Goal: Transaction & Acquisition: Purchase product/service

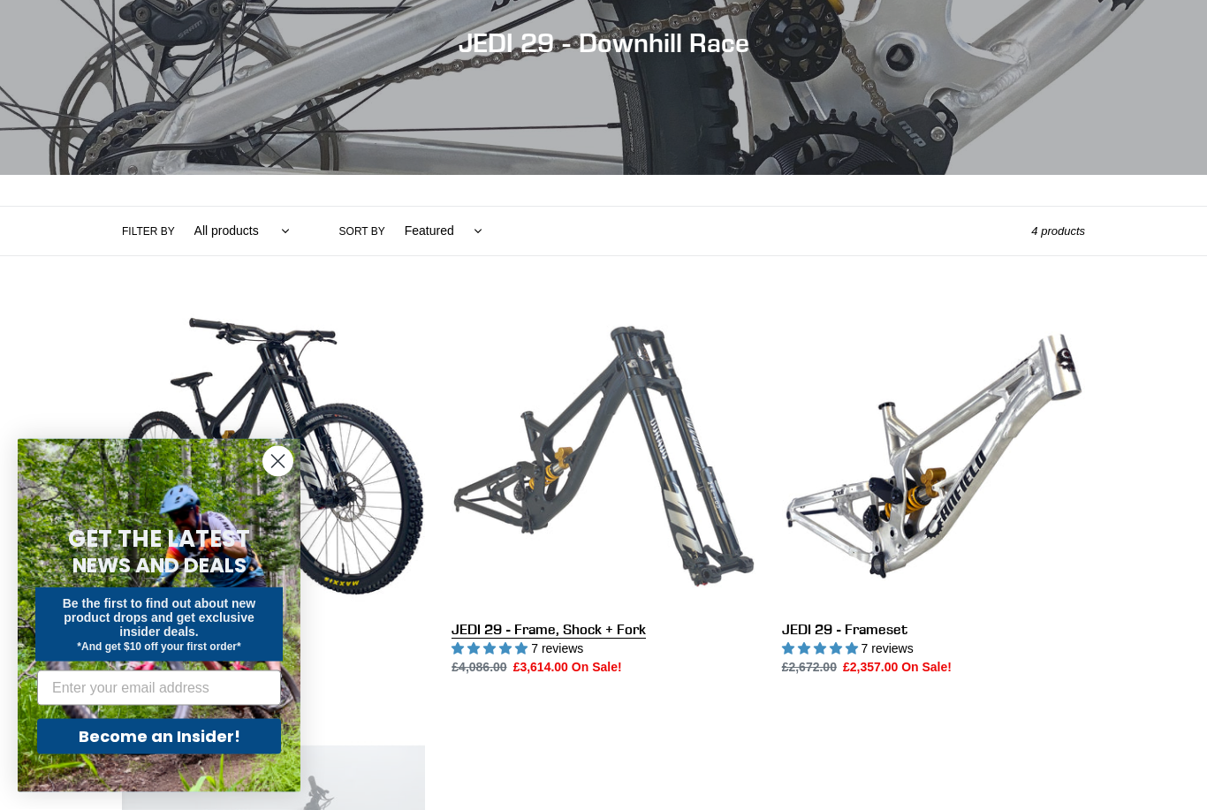
scroll to position [222, 0]
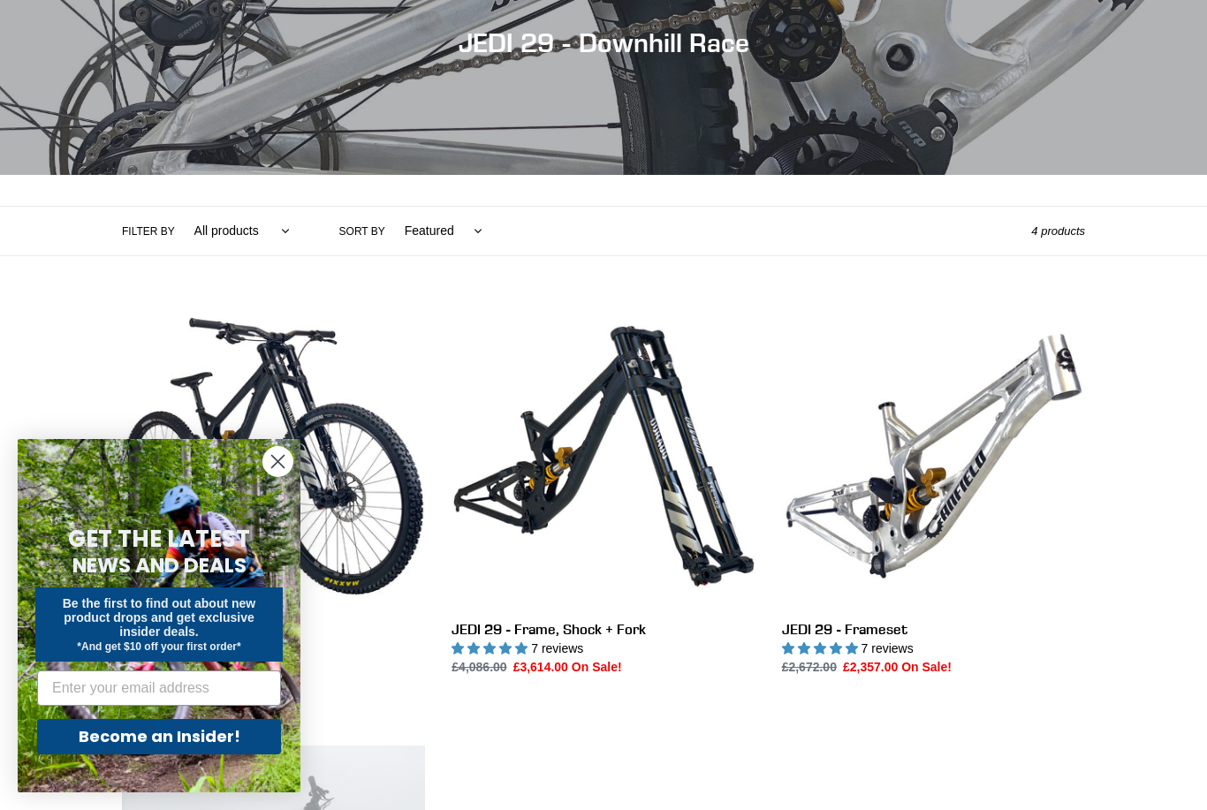
click at [280, 476] on circle "Close dialog" at bounding box center [277, 461] width 29 height 29
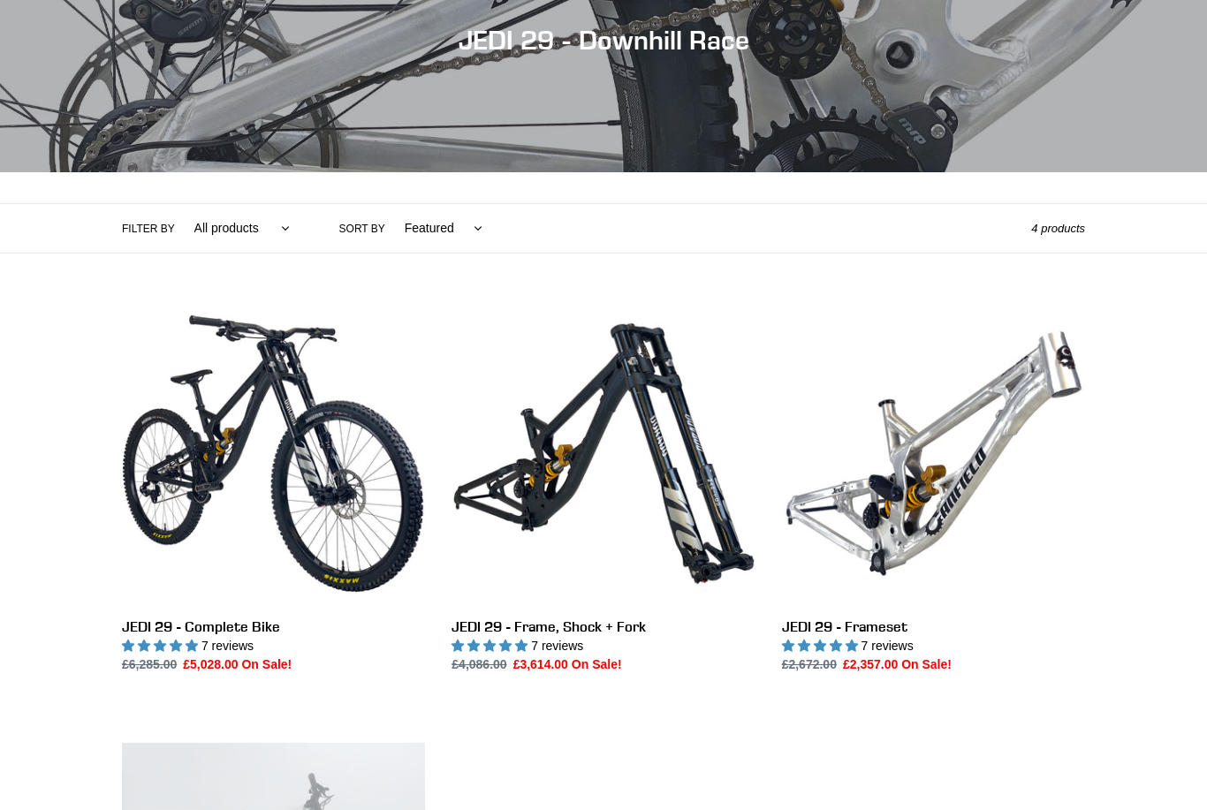
scroll to position [225, 0]
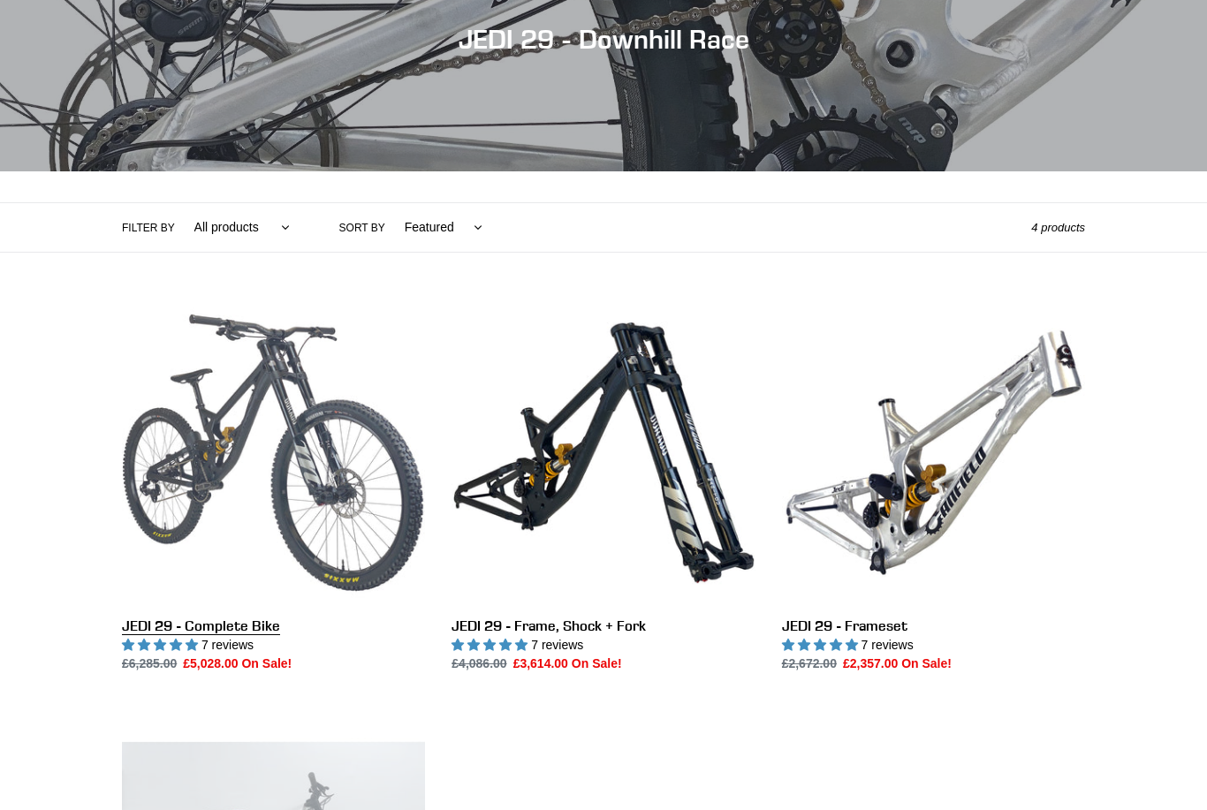
click at [258, 530] on link "JEDI 29 - Complete Bike" at bounding box center [273, 487] width 303 height 372
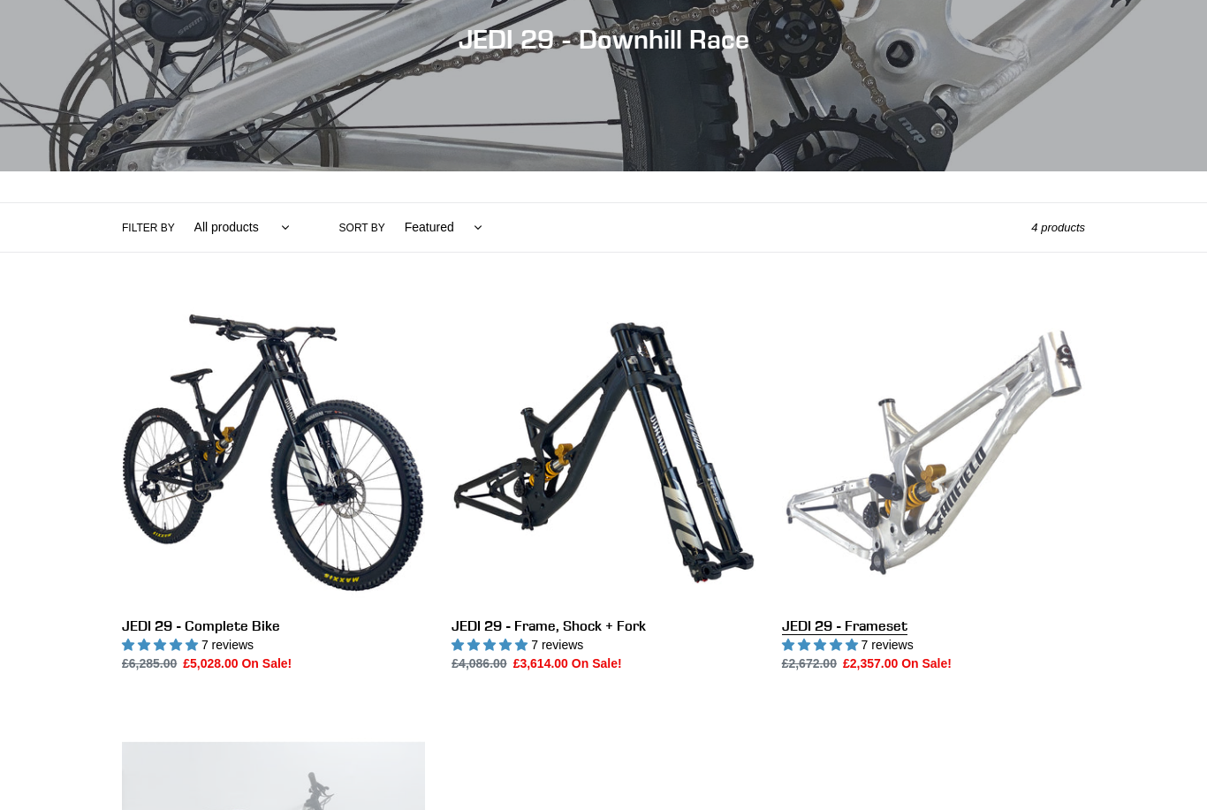
click at [939, 471] on link "JEDI 29 - Frameset" at bounding box center [933, 487] width 303 height 372
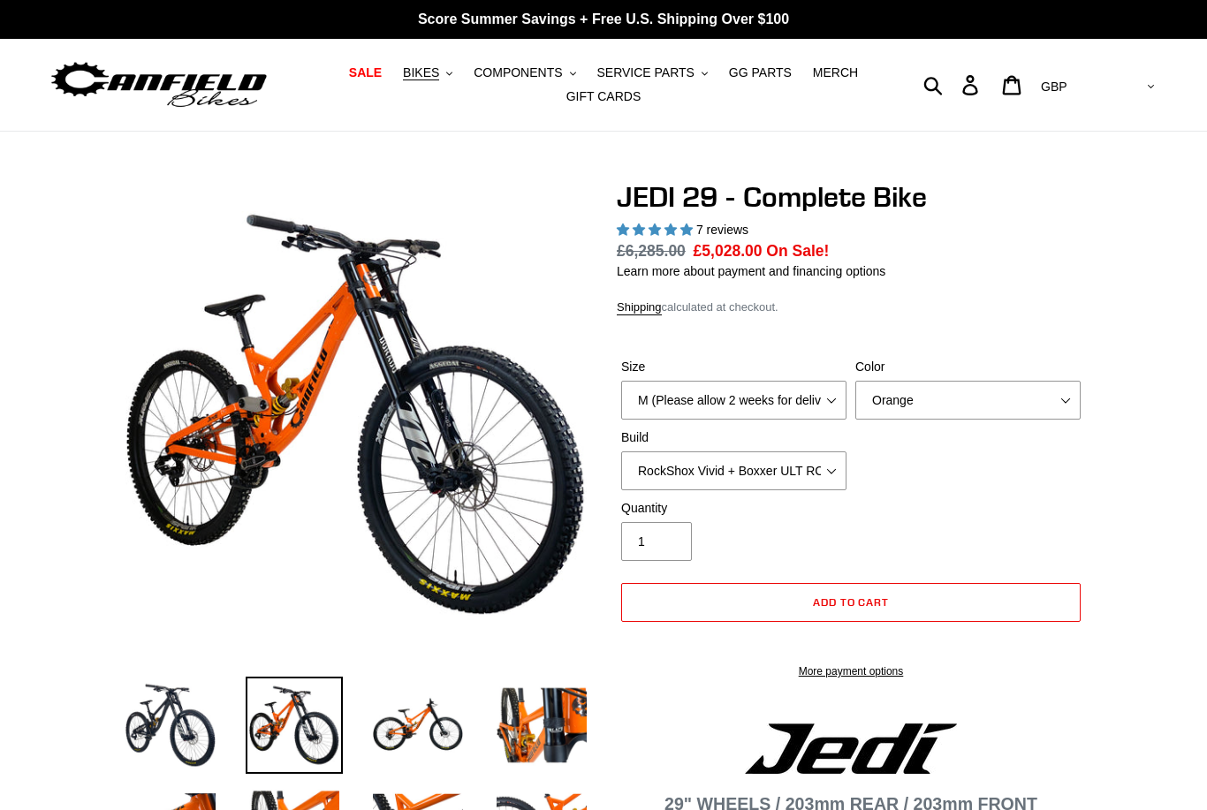
select select "highest-rating"
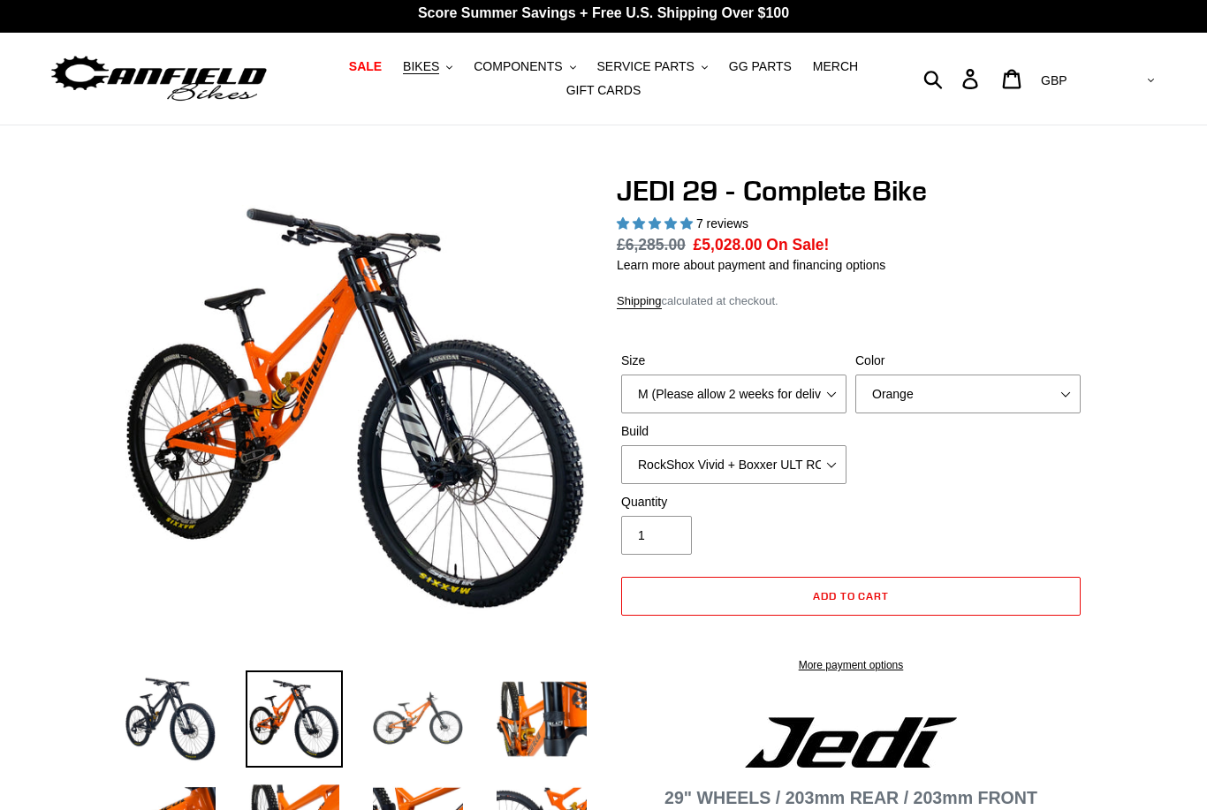
scroll to position [4, 0]
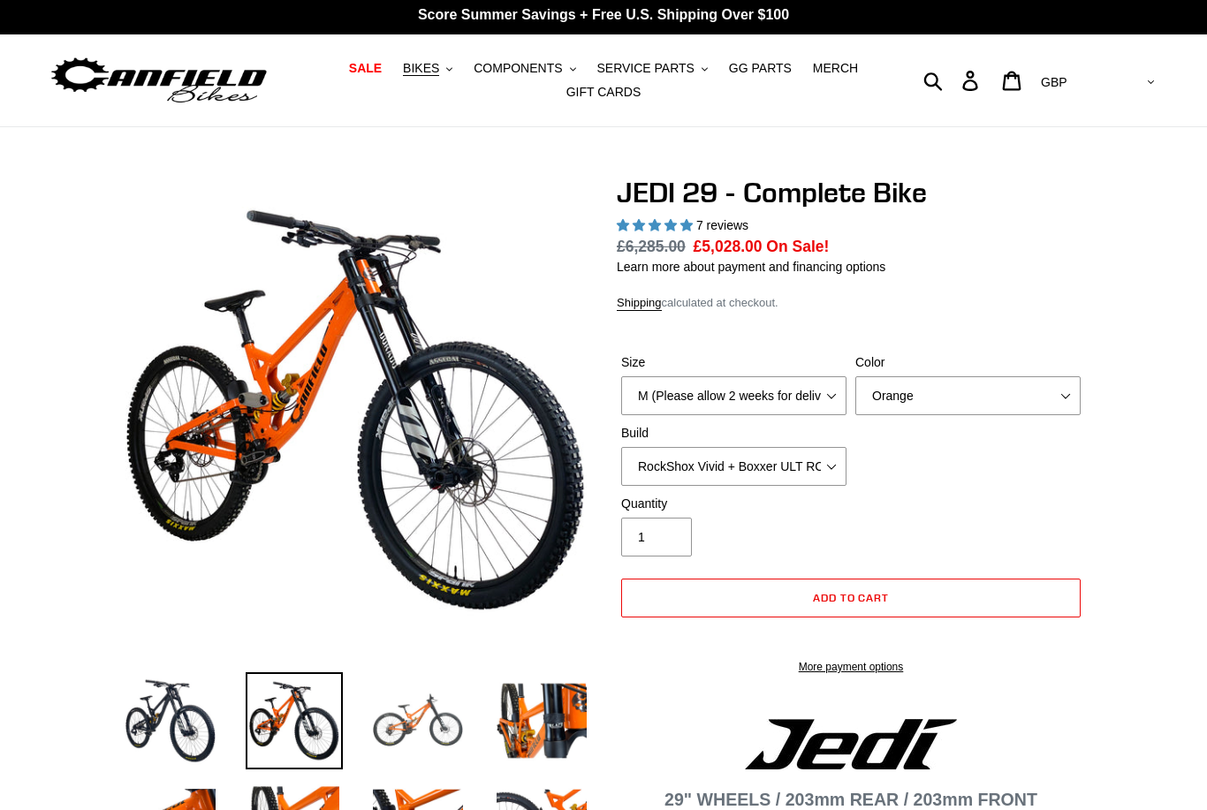
click at [426, 718] on img at bounding box center [417, 720] width 97 height 97
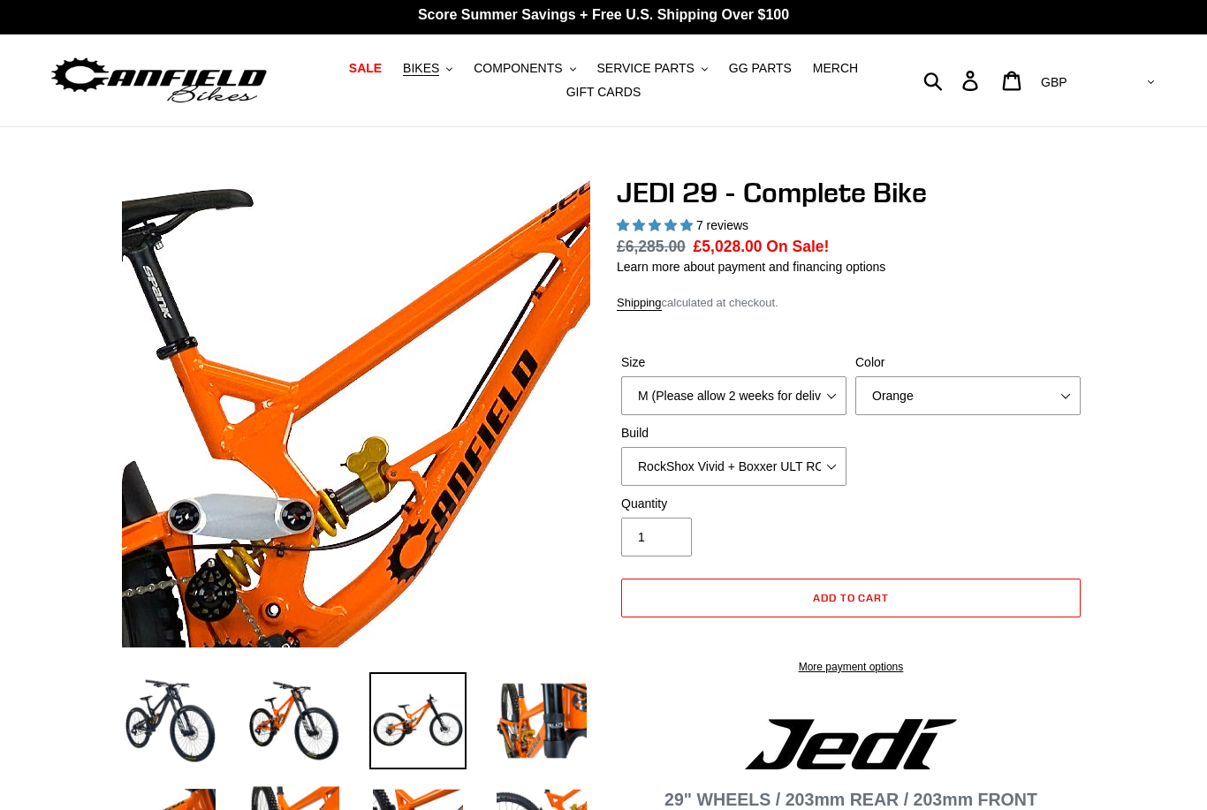
click at [335, 376] on img at bounding box center [417, 514] width 1810 height 1810
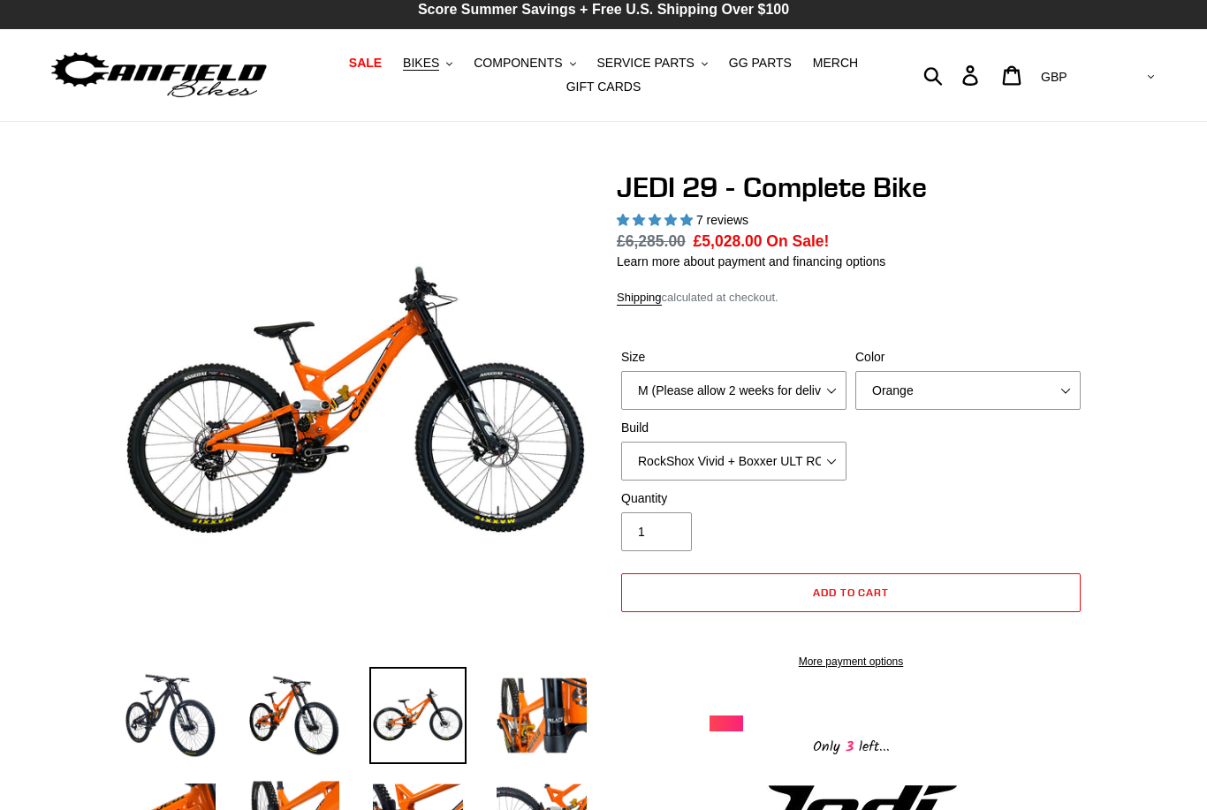
scroll to position [0, 0]
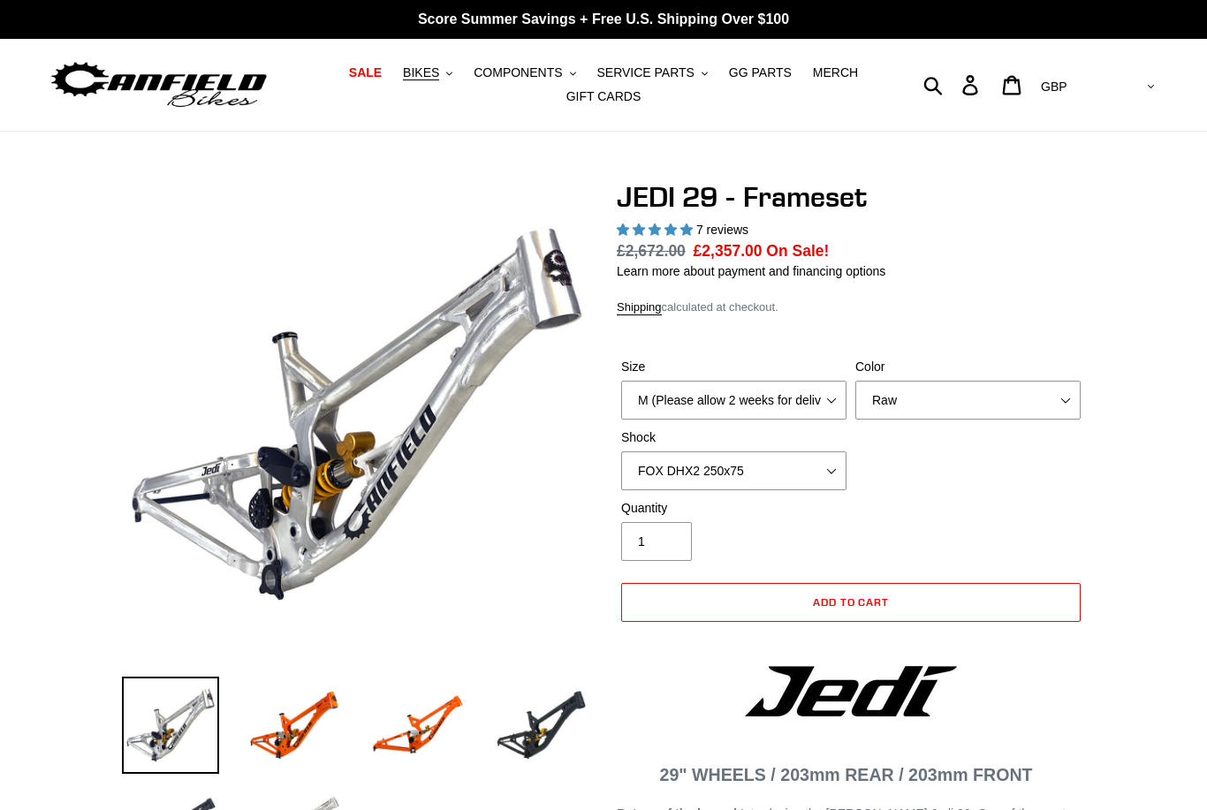
select select "highest-rating"
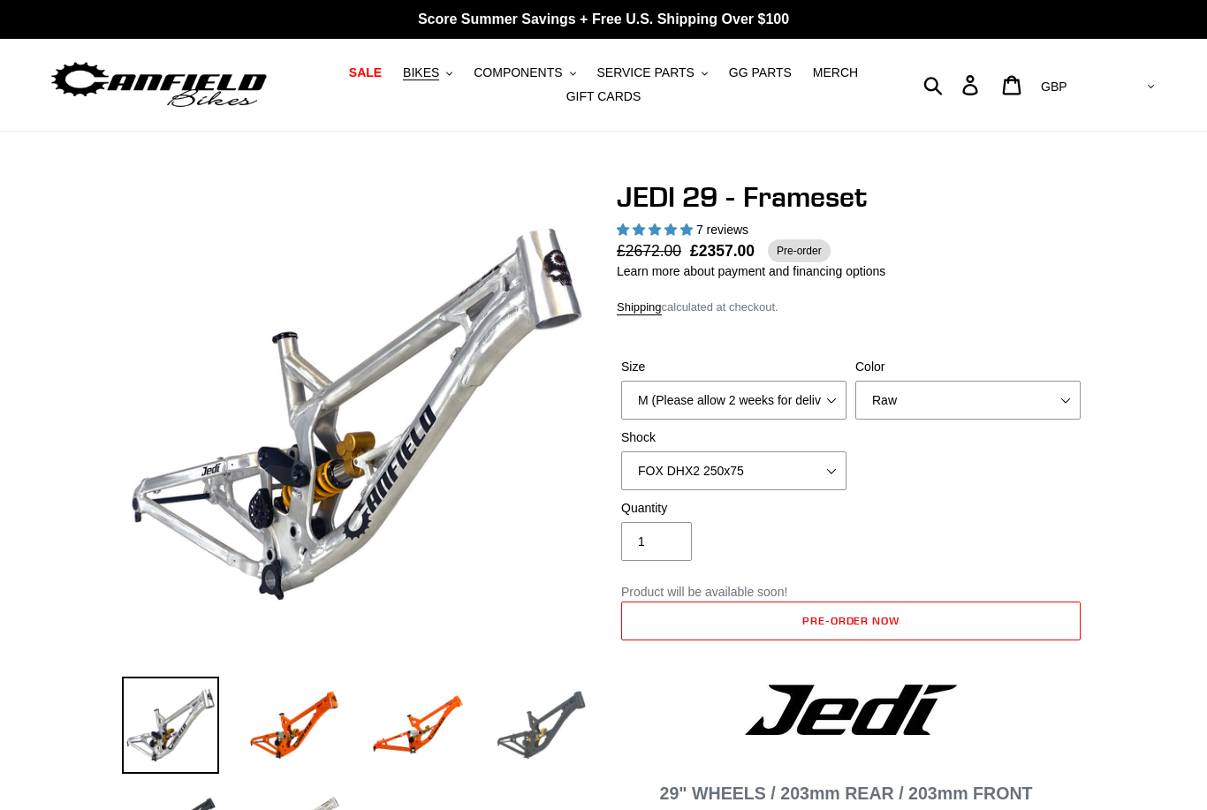
click at [550, 713] on img at bounding box center [541, 725] width 97 height 97
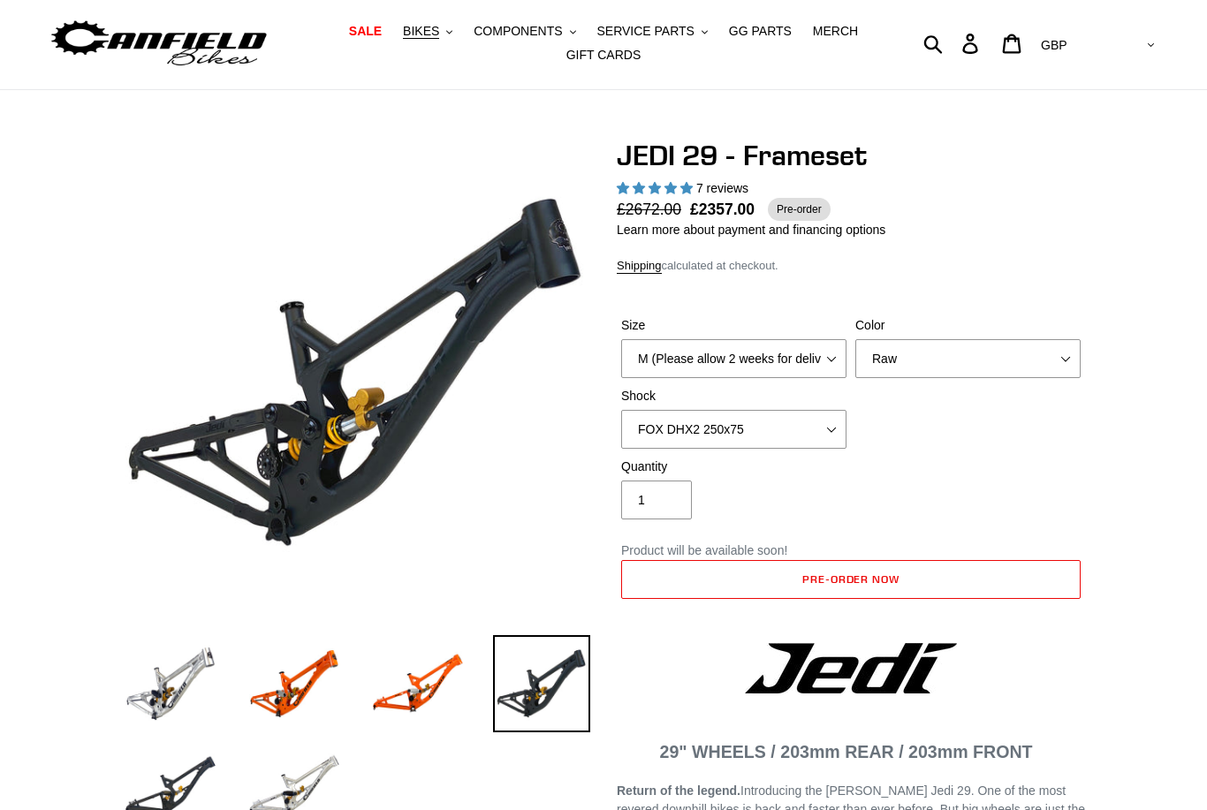
scroll to position [43, 0]
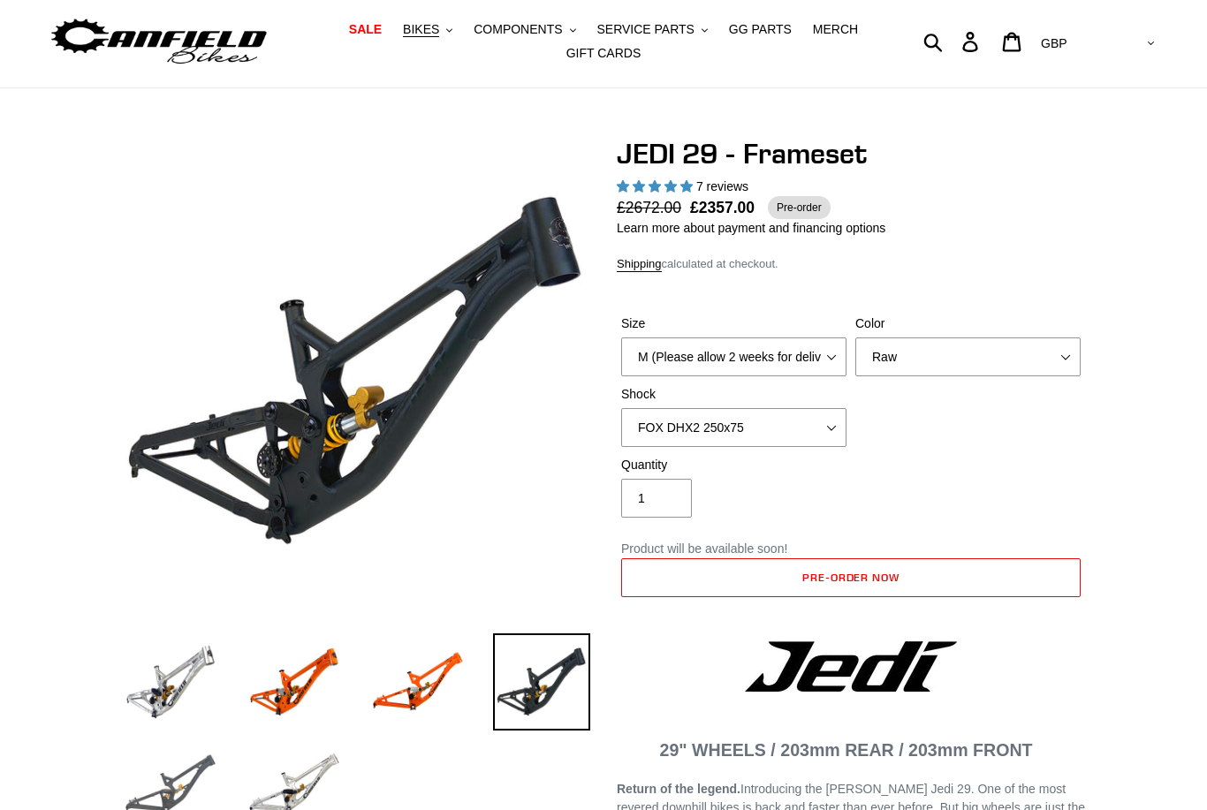
click at [184, 781] on img at bounding box center [170, 784] width 97 height 97
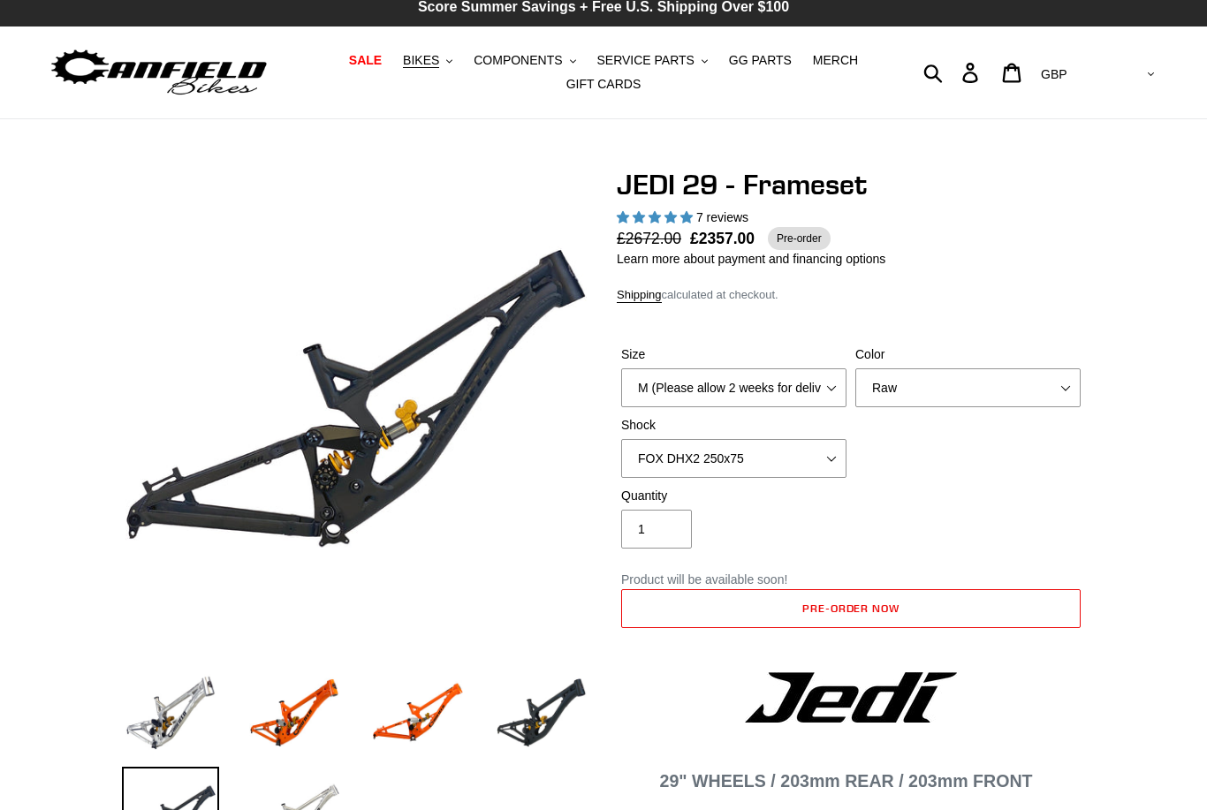
scroll to position [0, 0]
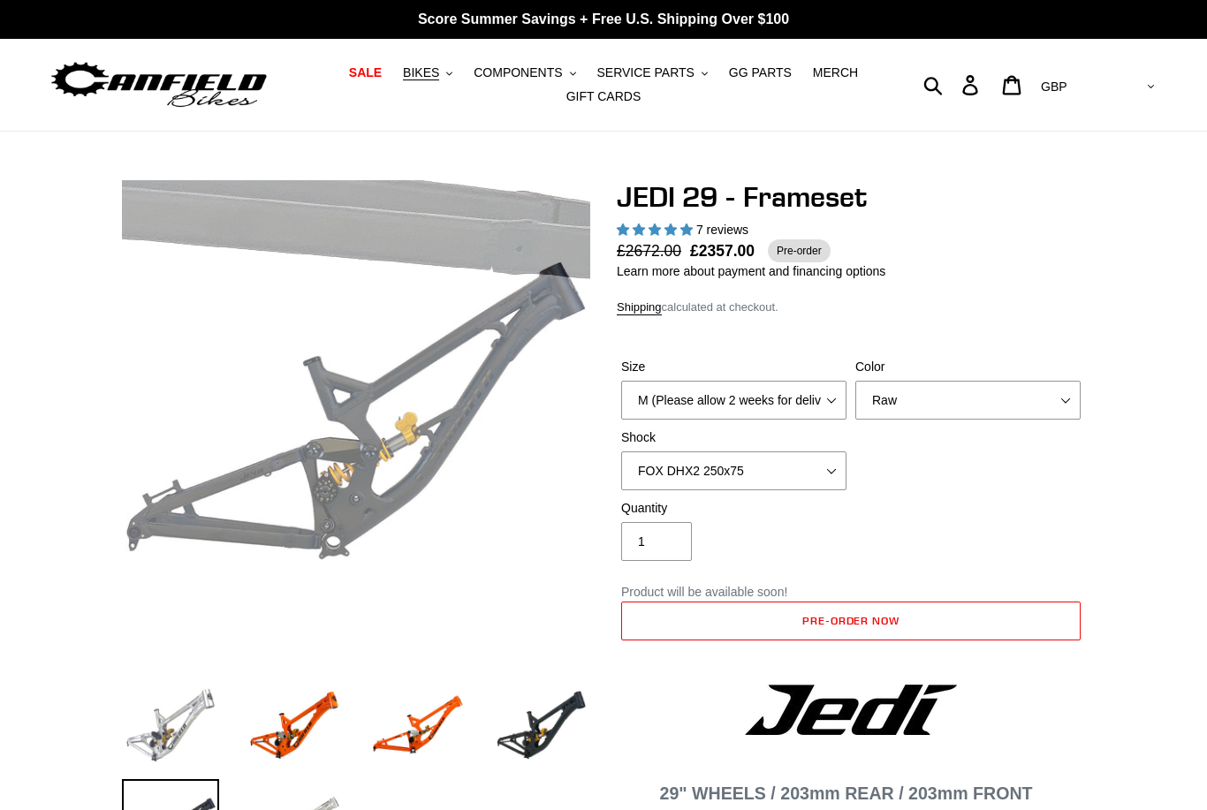
click at [194, 710] on img at bounding box center [170, 725] width 97 height 97
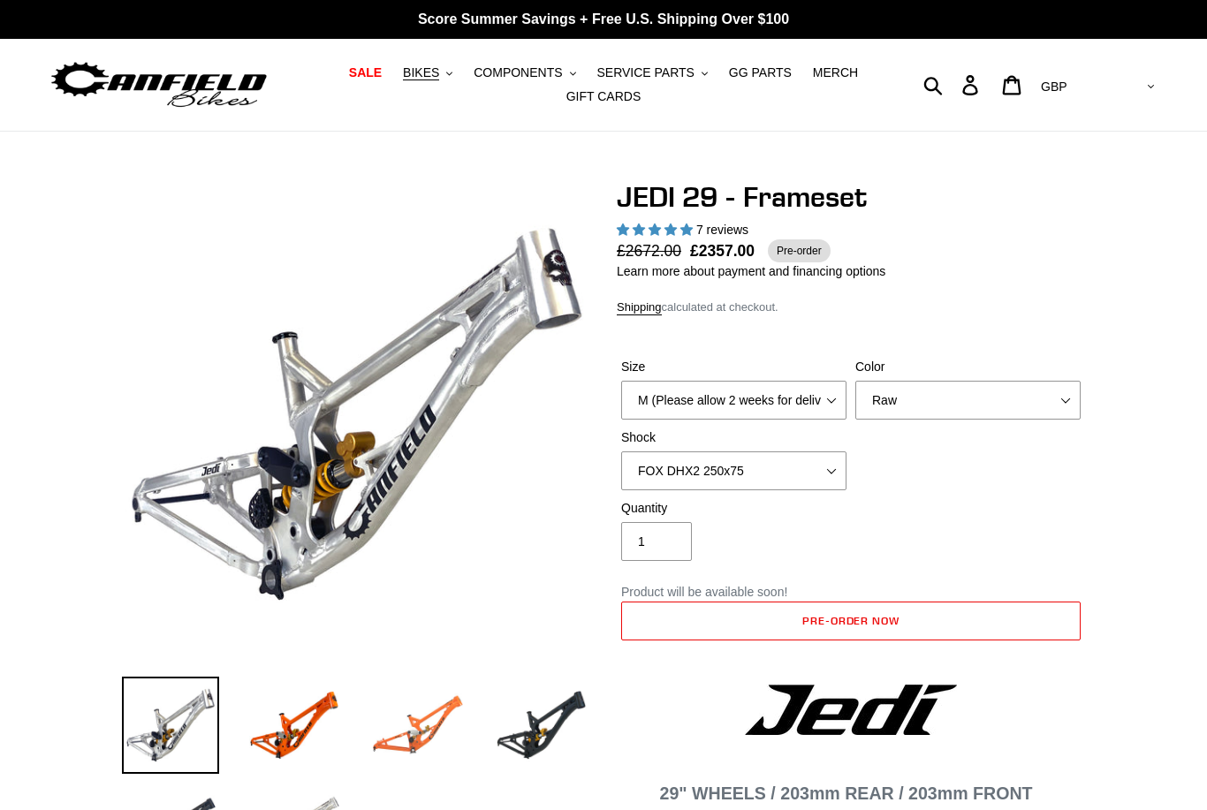
click at [403, 756] on img at bounding box center [417, 725] width 97 height 97
